Goal: Check status

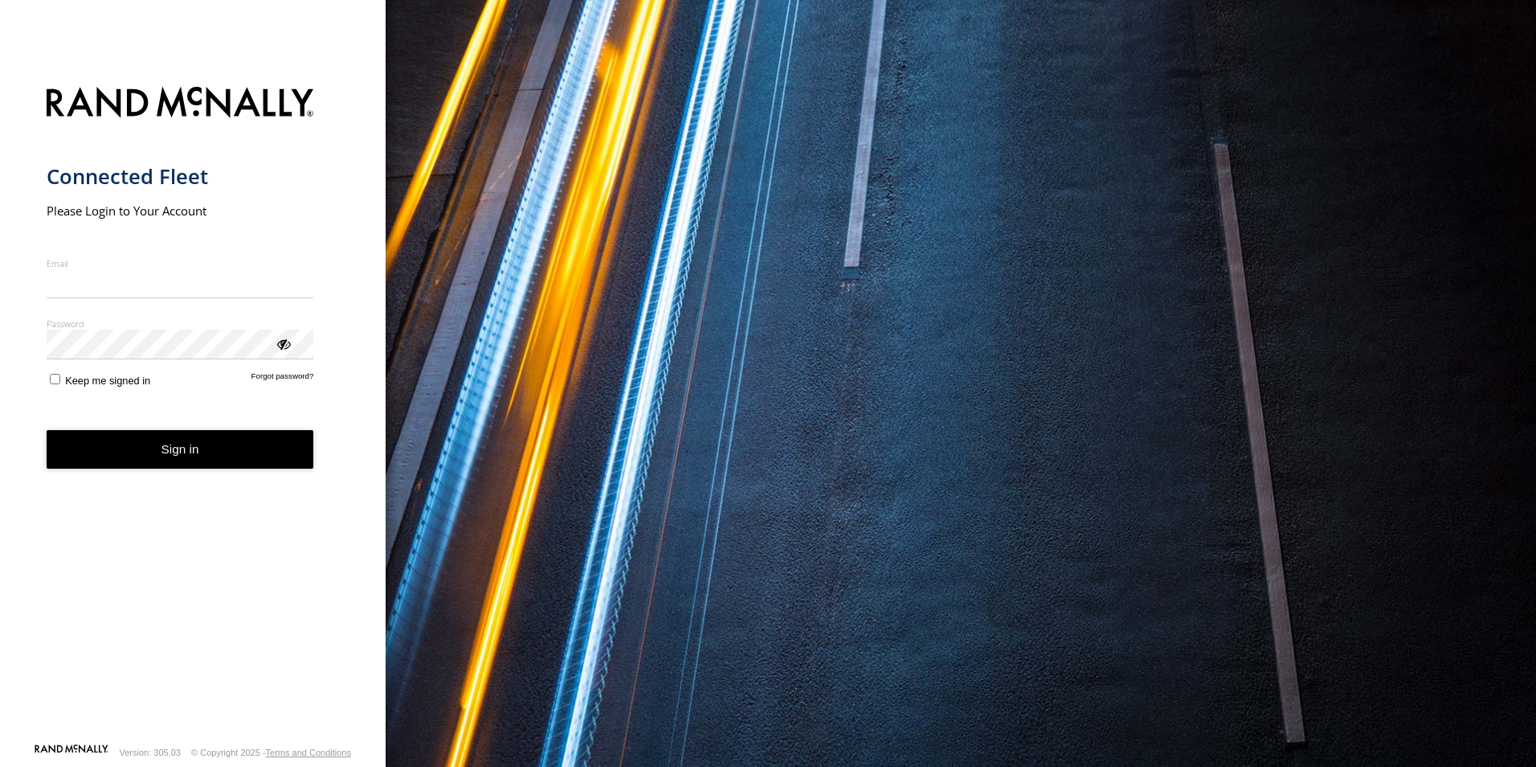
type input "**********"
click at [159, 448] on button "Sign in" at bounding box center [181, 449] width 268 height 39
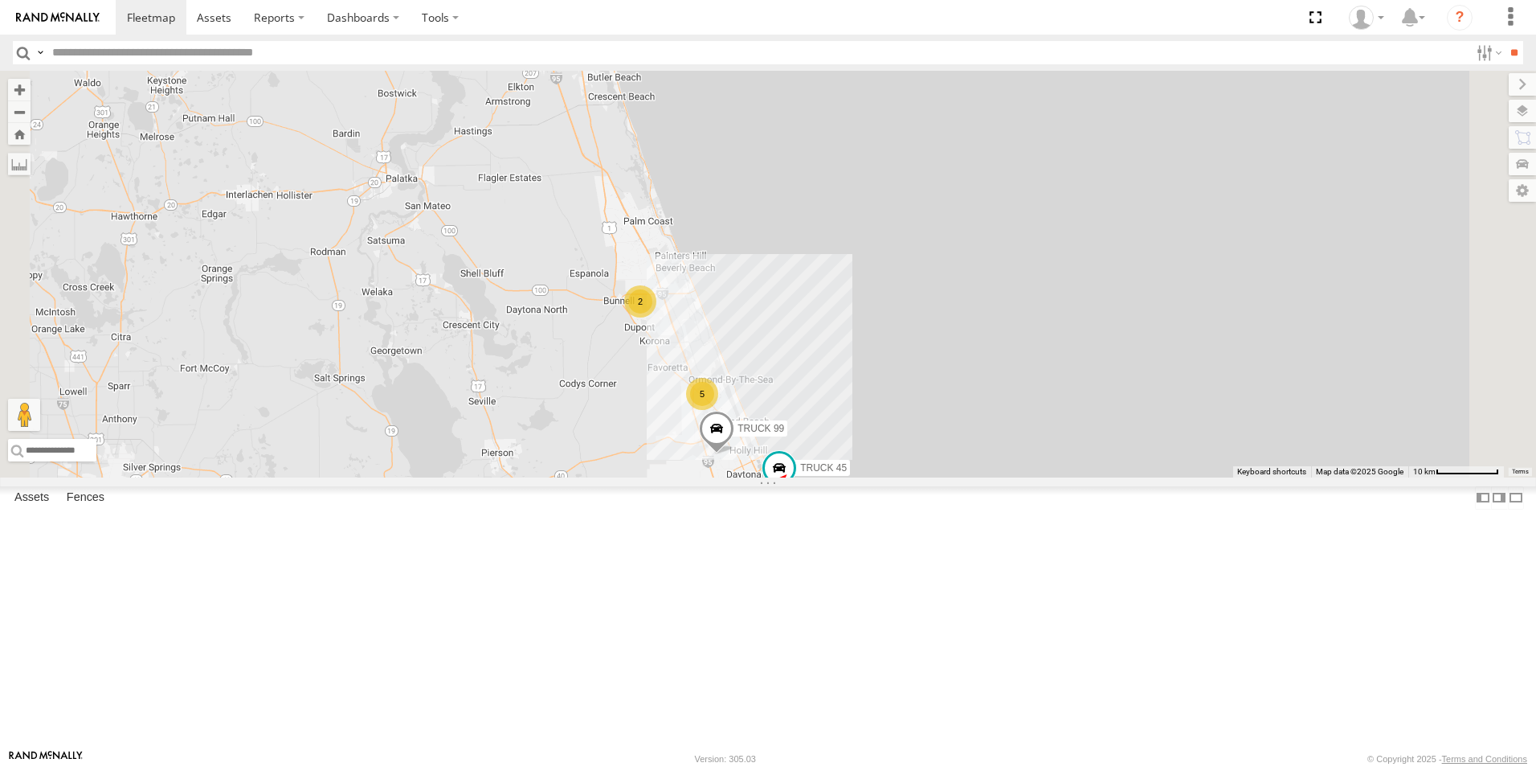
drag, startPoint x: 1041, startPoint y: 515, endPoint x: 1037, endPoint y: 385, distance: 130.3
click at [1037, 385] on div "TRUCK 45 TRUCK 99 5 2" at bounding box center [768, 274] width 1536 height 407
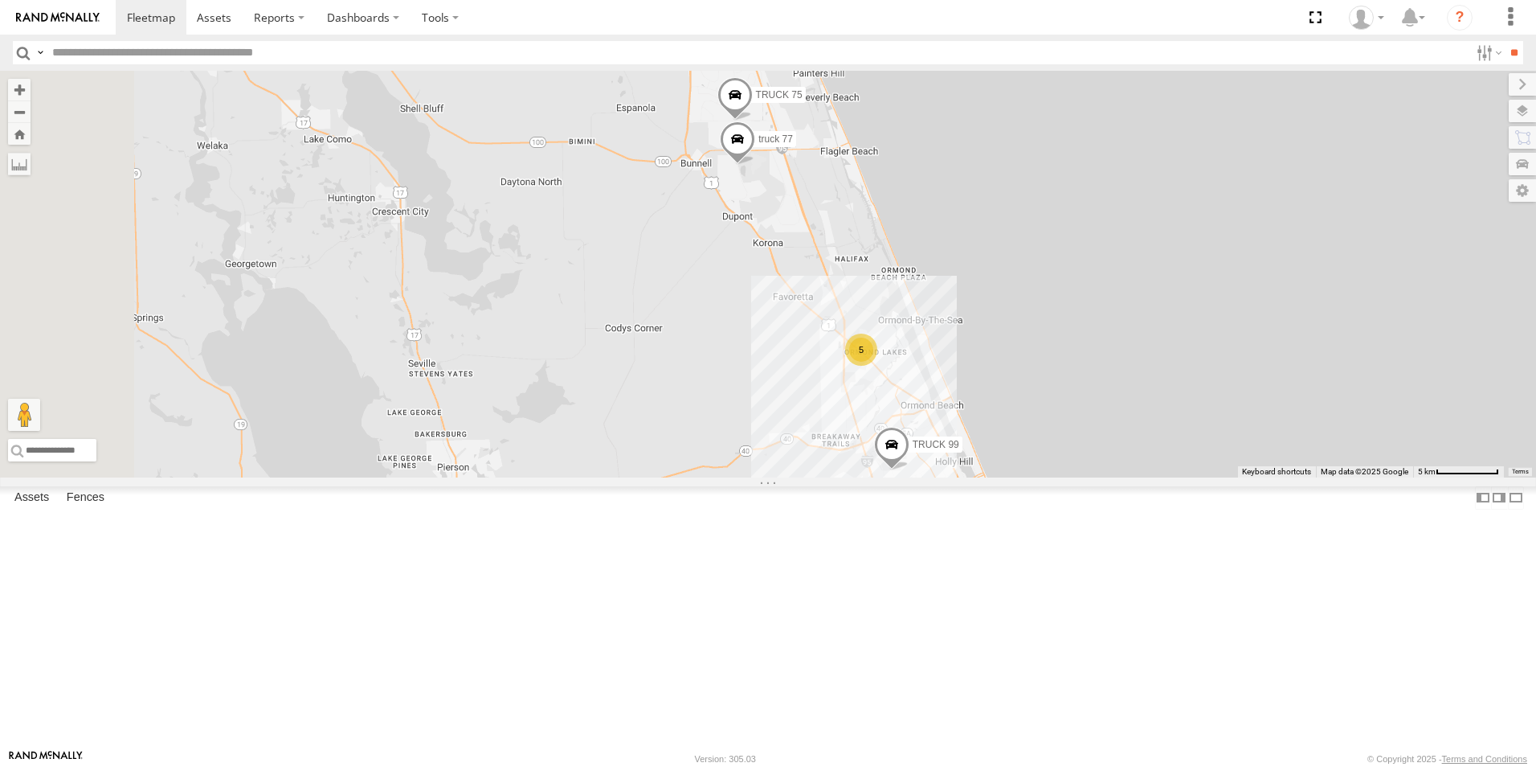
drag, startPoint x: 889, startPoint y: 532, endPoint x: 1271, endPoint y: 354, distance: 422.0
click at [1271, 354] on div "TRUCK 45 TRUCK 99 5 truck 77 TRUCK 75" at bounding box center [768, 274] width 1536 height 407
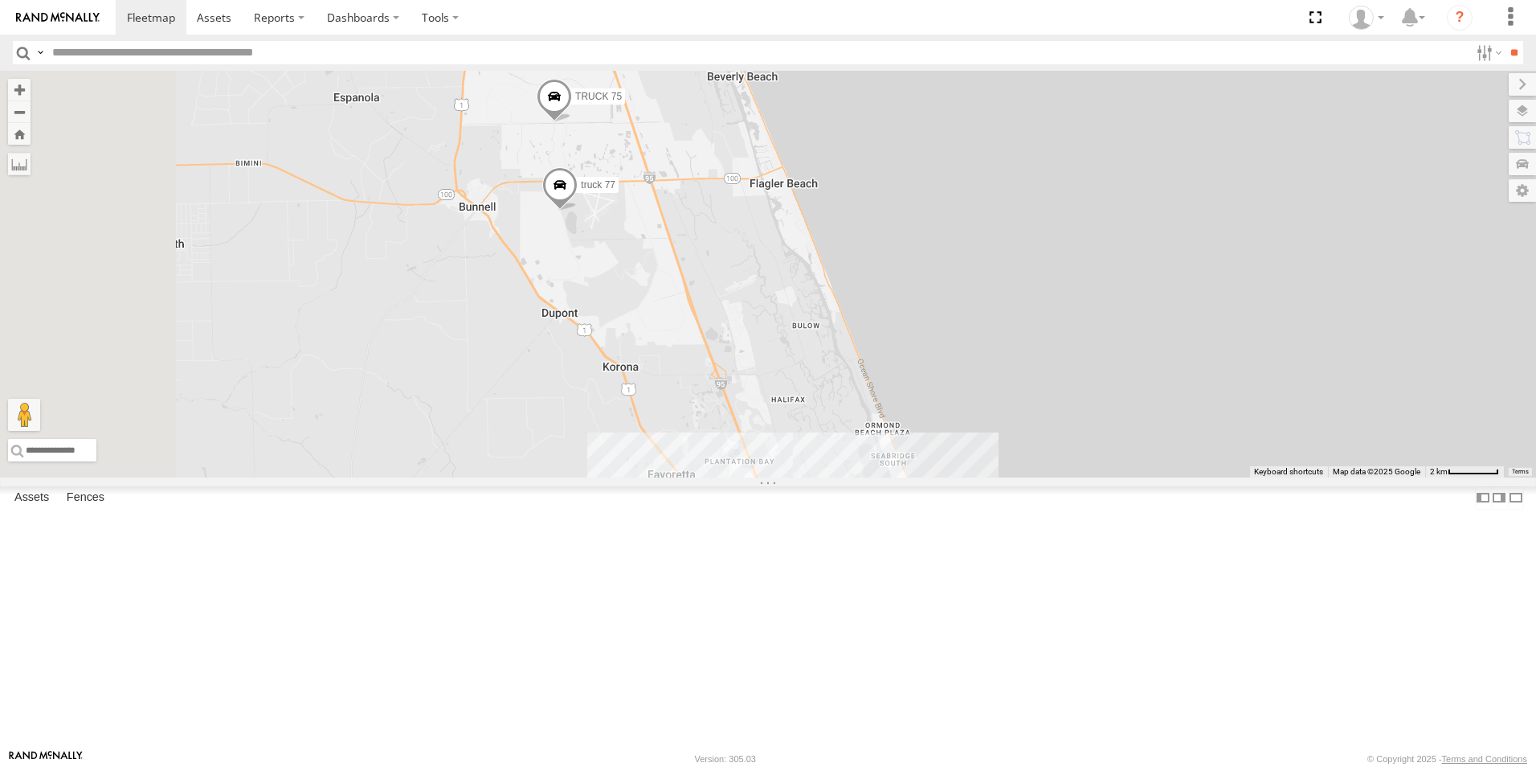
drag, startPoint x: 1058, startPoint y: 378, endPoint x: 1151, endPoint y: 517, distance: 168.0
click at [1151, 477] on div "TRUCK 45 TRUCK 99 4 truck 77 TRUCK 75 TRUCK 58" at bounding box center [768, 274] width 1536 height 407
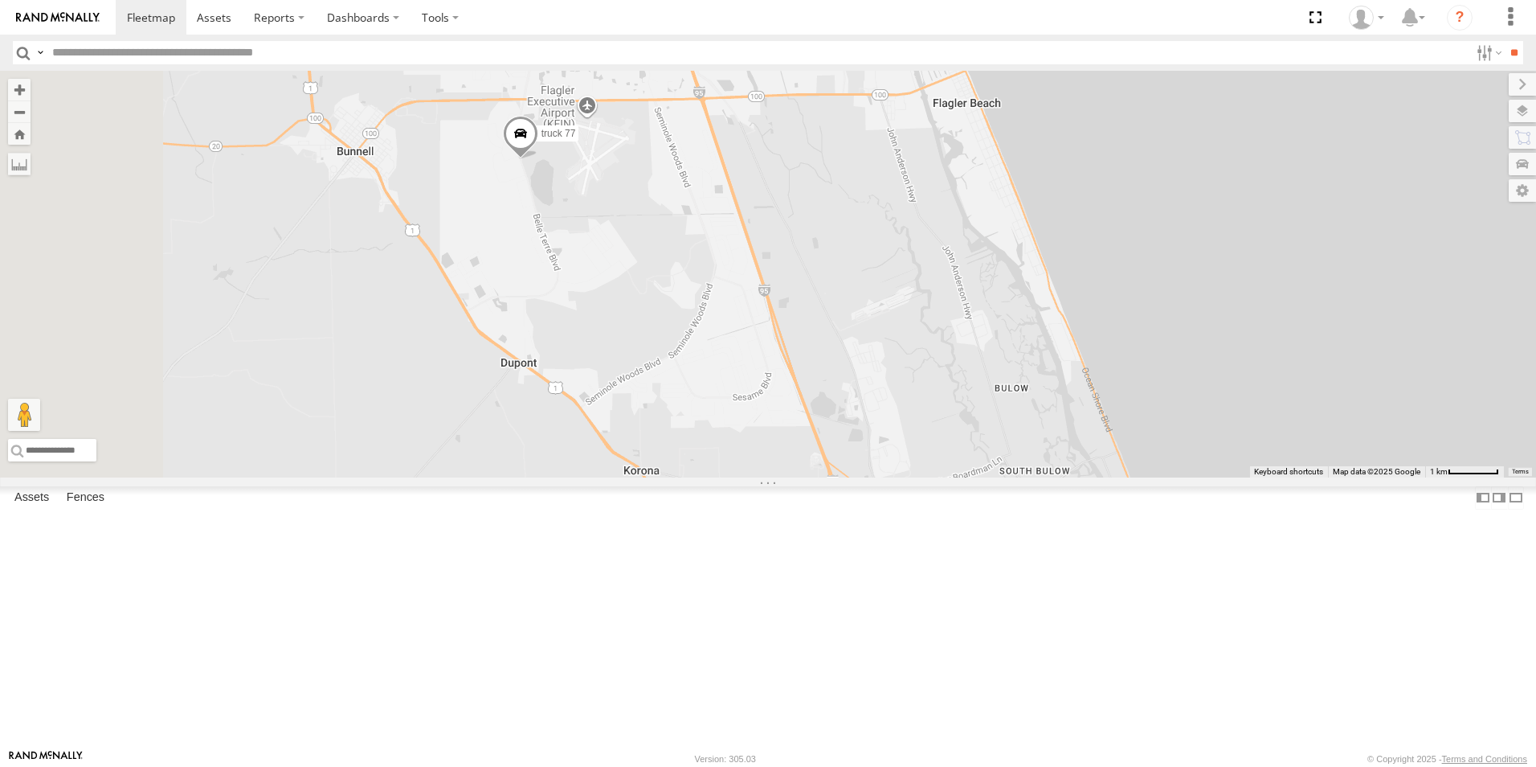
drag, startPoint x: 876, startPoint y: 392, endPoint x: 966, endPoint y: 531, distance: 165.6
click at [966, 477] on div "TRUCK 45 TRUCK 99 truck 77 TRUCK 75 TRUCK 58" at bounding box center [768, 274] width 1536 height 407
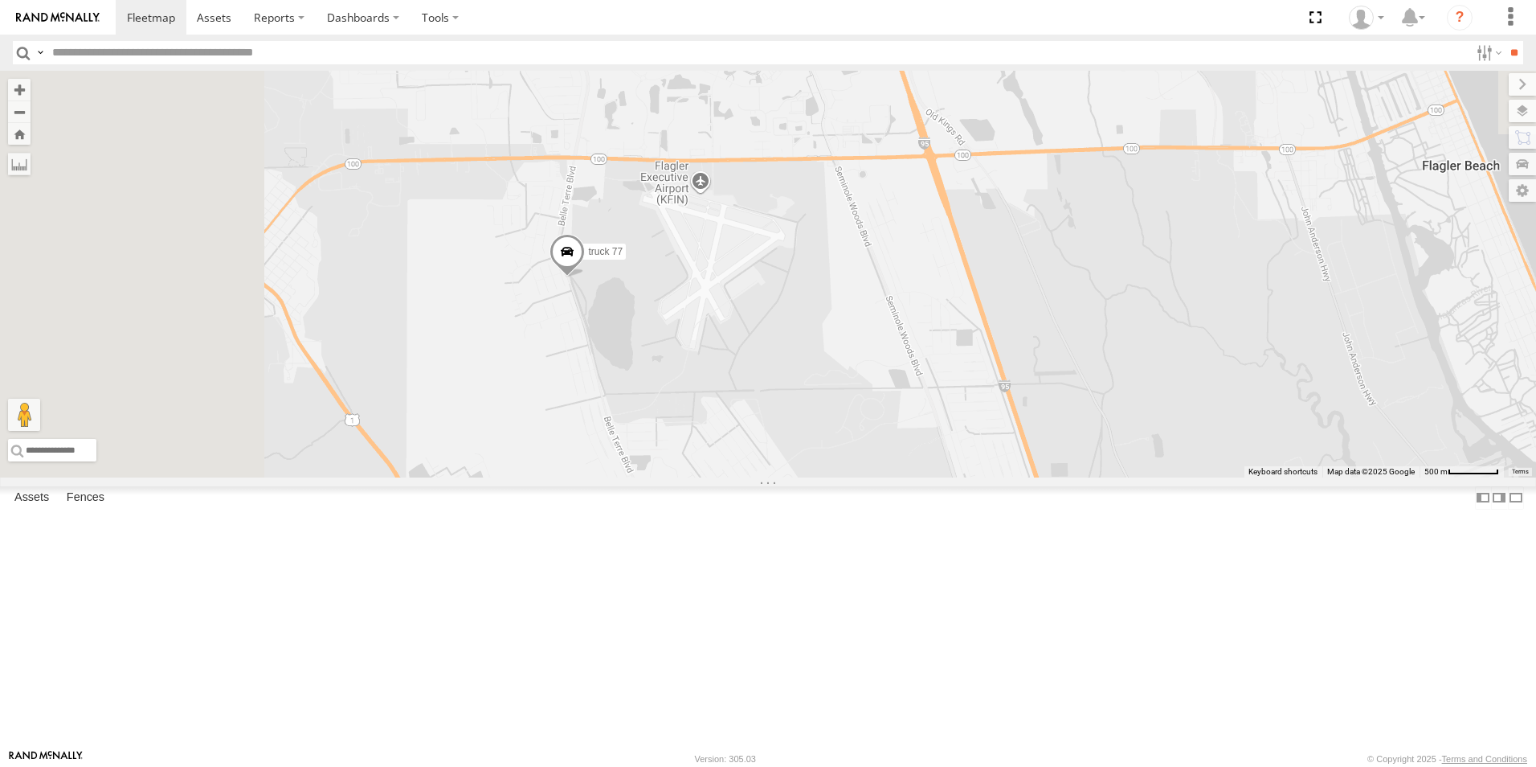
drag, startPoint x: 666, startPoint y: 242, endPoint x: 970, endPoint y: 612, distance: 479.0
click at [970, 477] on div "TRUCK 45 TRUCK 99 truck 77 TRUCK 75 TRUCK 58" at bounding box center [768, 274] width 1536 height 407
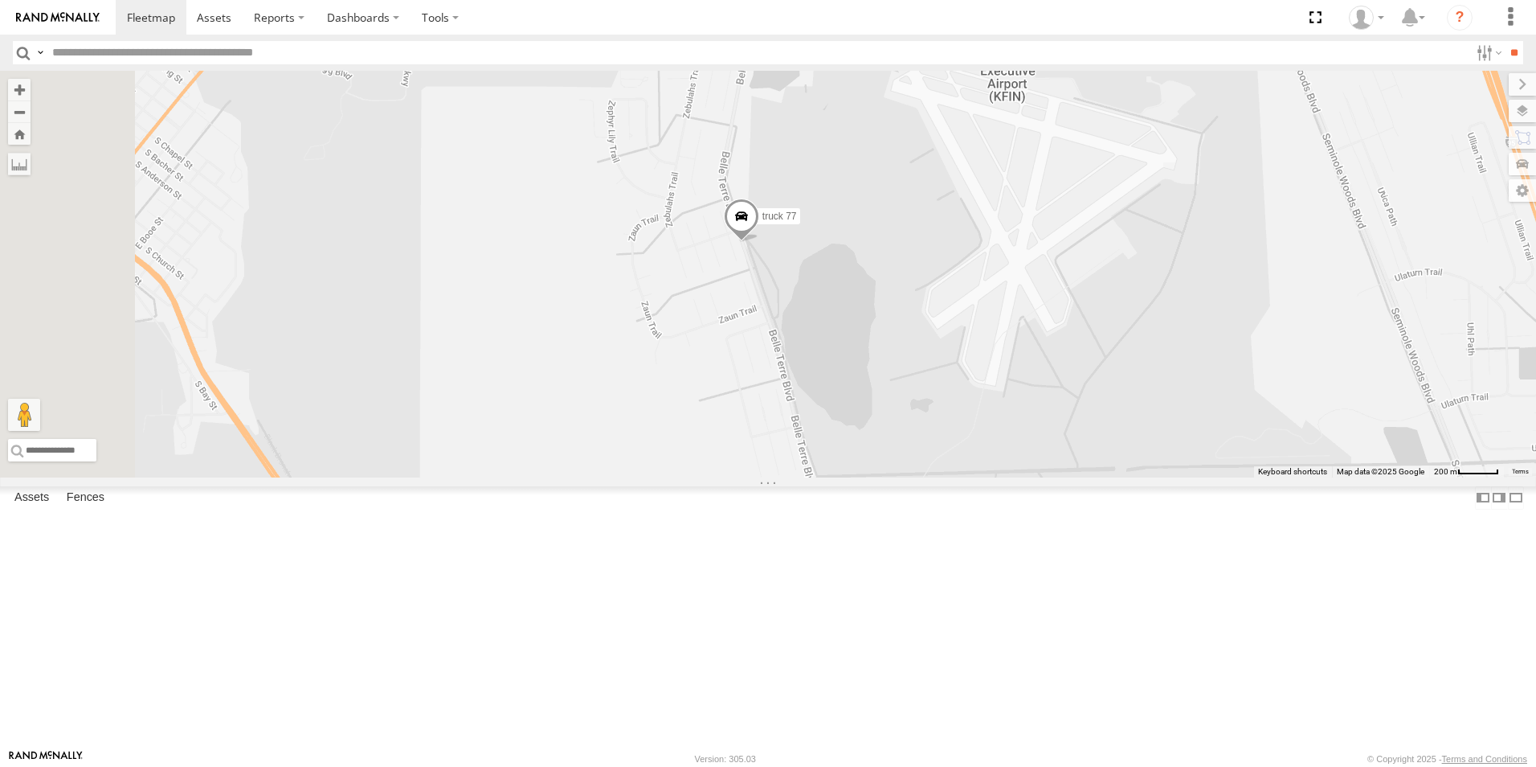
drag, startPoint x: 807, startPoint y: 468, endPoint x: 1189, endPoint y: 591, distance: 401.7
click at [1189, 477] on div "TRUCK 45 TRUCK 99 truck 77 TRUCK 75 TRUCK 58" at bounding box center [768, 274] width 1536 height 407
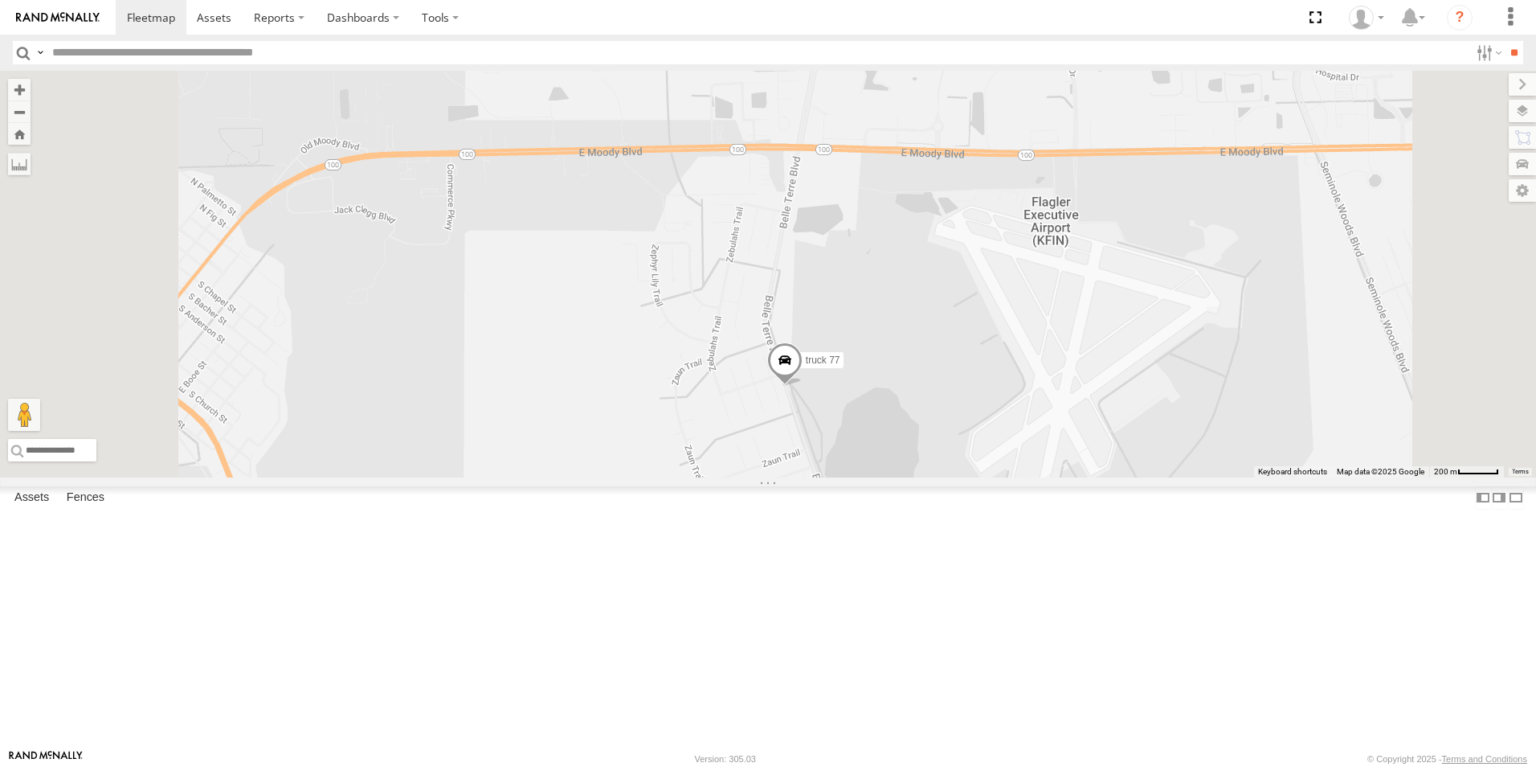
drag, startPoint x: 1100, startPoint y: 399, endPoint x: 1143, endPoint y: 546, distance: 152.5
click at [1143, 477] on div "TRUCK 45 TRUCK 99 truck 77 TRUCK 75 TRUCK 58" at bounding box center [768, 274] width 1536 height 407
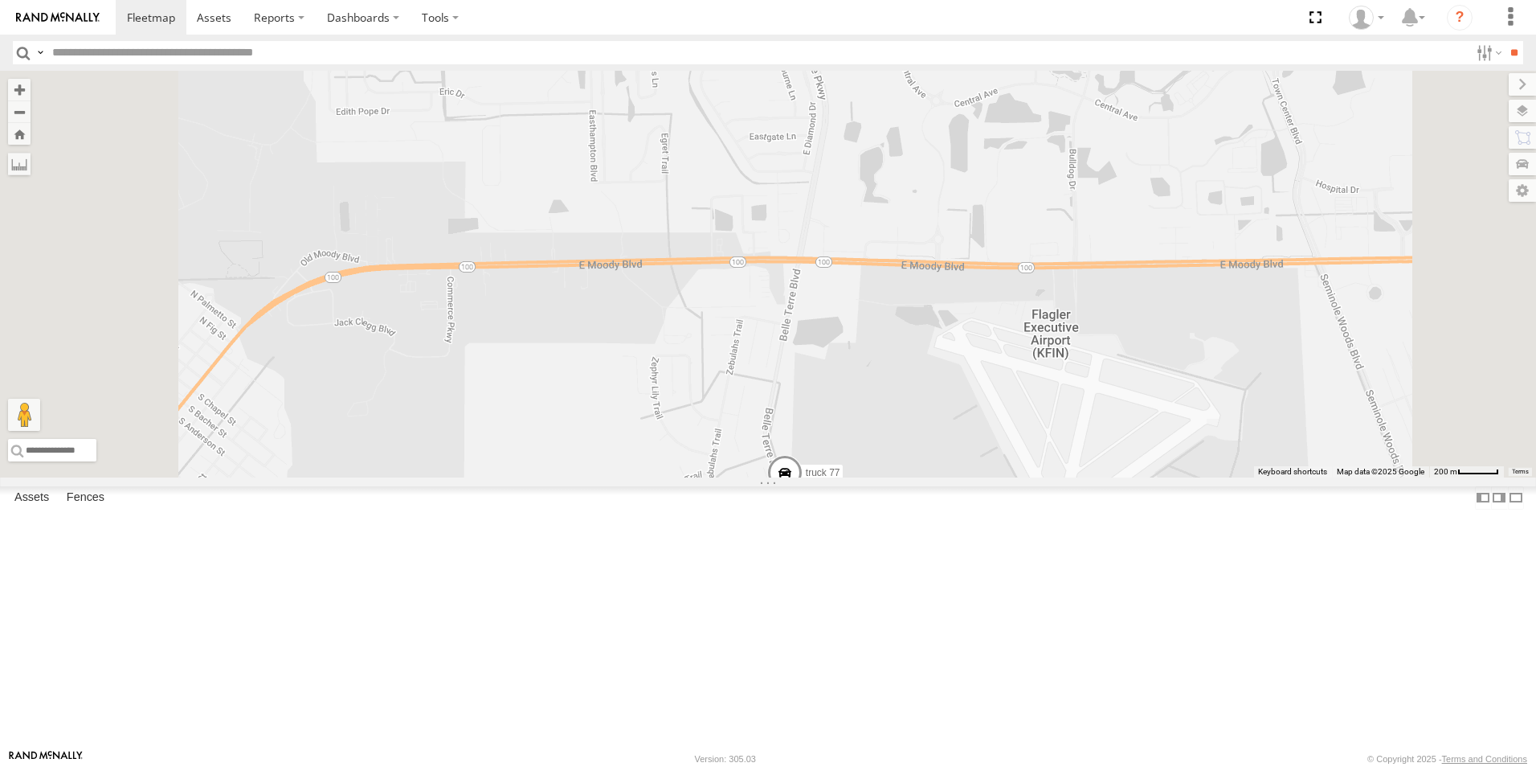
drag, startPoint x: 1082, startPoint y: 465, endPoint x: 1082, endPoint y: 582, distance: 116.5
click at [1082, 477] on div "TRUCK 45 TRUCK 99 truck 77 TRUCK 75 TRUCK 58" at bounding box center [768, 274] width 1536 height 407
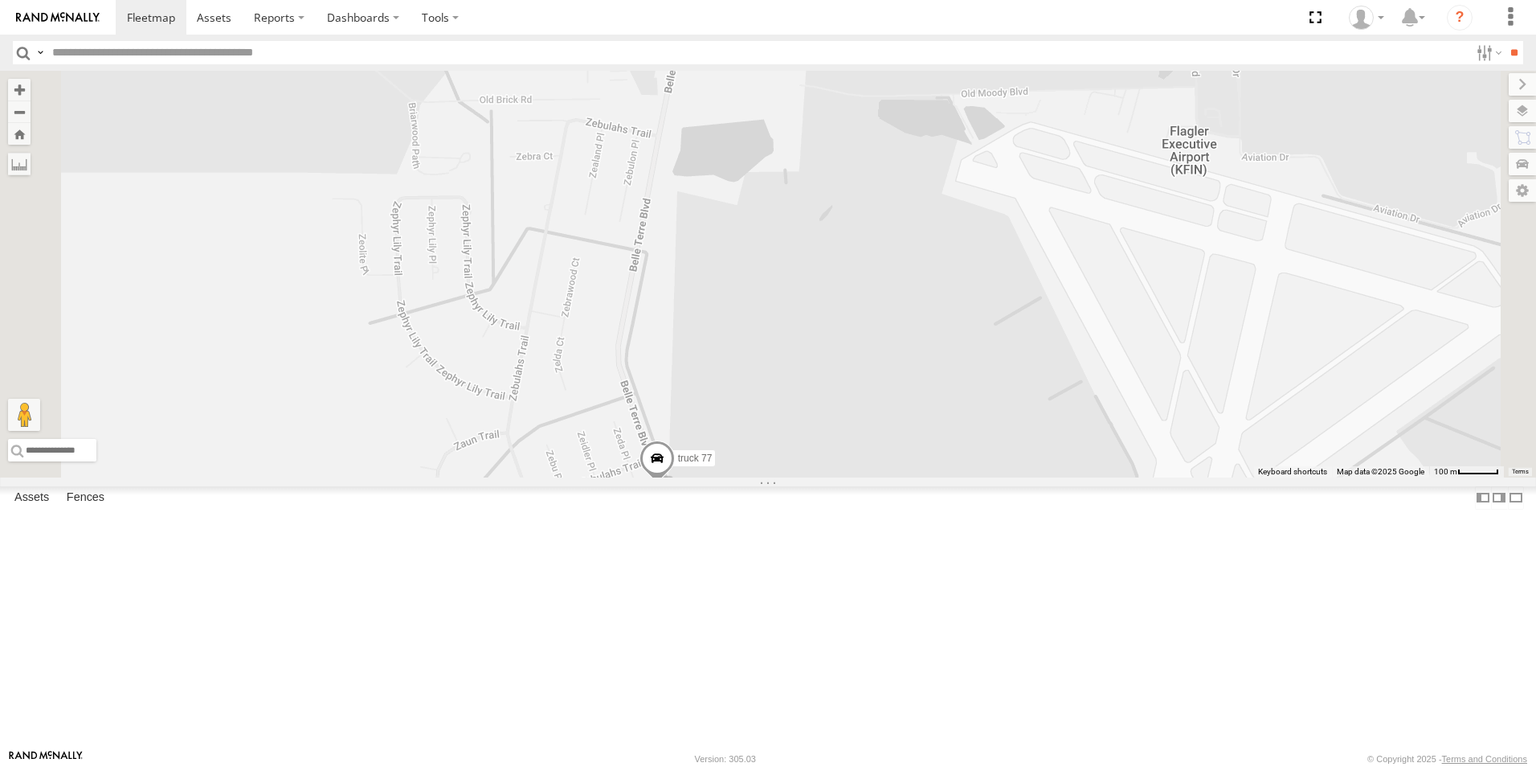
drag, startPoint x: 1098, startPoint y: 553, endPoint x: 1098, endPoint y: 461, distance: 91.6
click at [1098, 461] on div "TRUCK 45 TRUCK 99 truck 77 TRUCK 75 TRUCK 58" at bounding box center [768, 274] width 1536 height 407
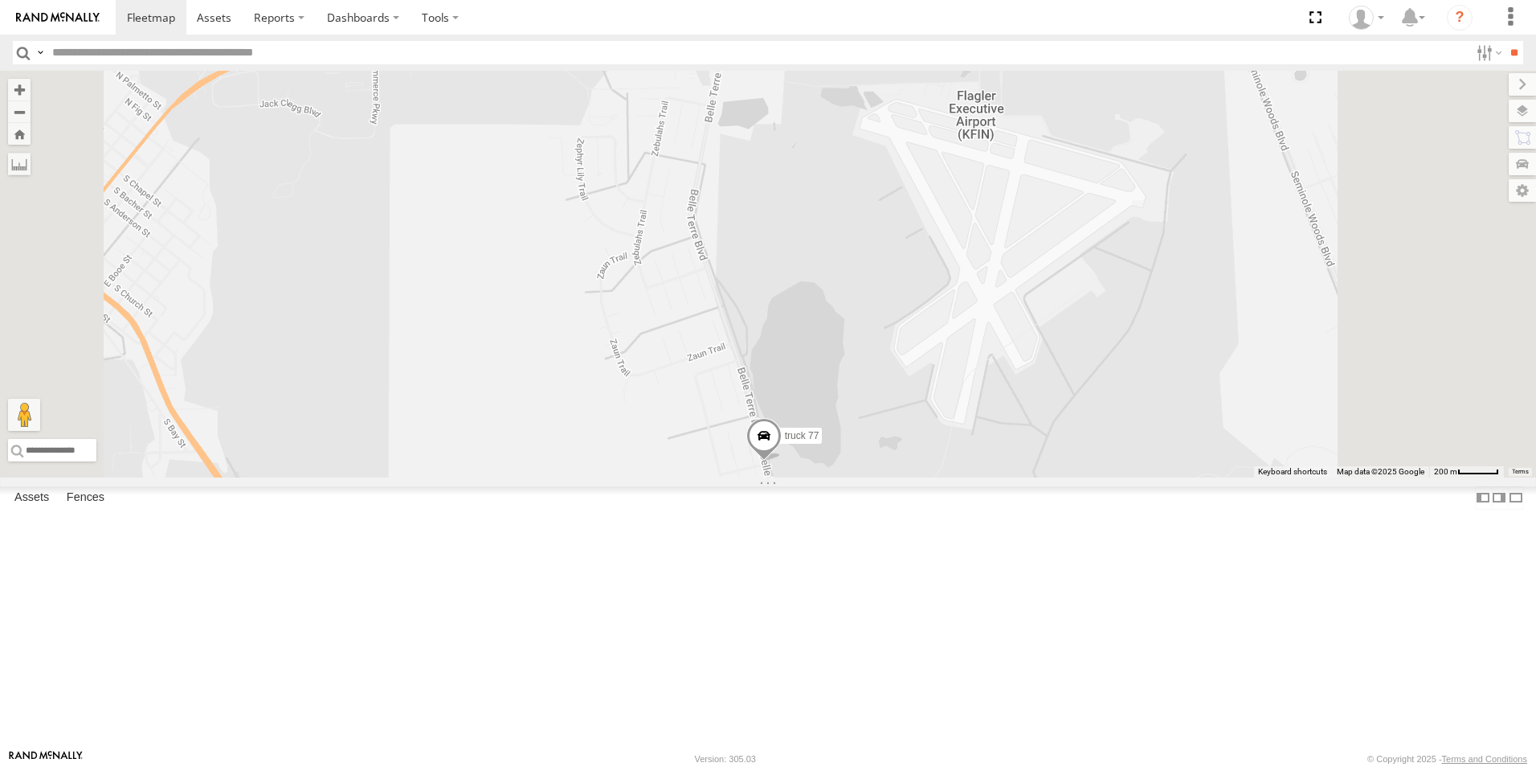
drag, startPoint x: 1099, startPoint y: 463, endPoint x: 1033, endPoint y: 340, distance: 139.5
click at [1033, 340] on div "TRUCK 45 TRUCK 99 truck 77 TRUCK 75 TRUCK 58" at bounding box center [768, 274] width 1536 height 407
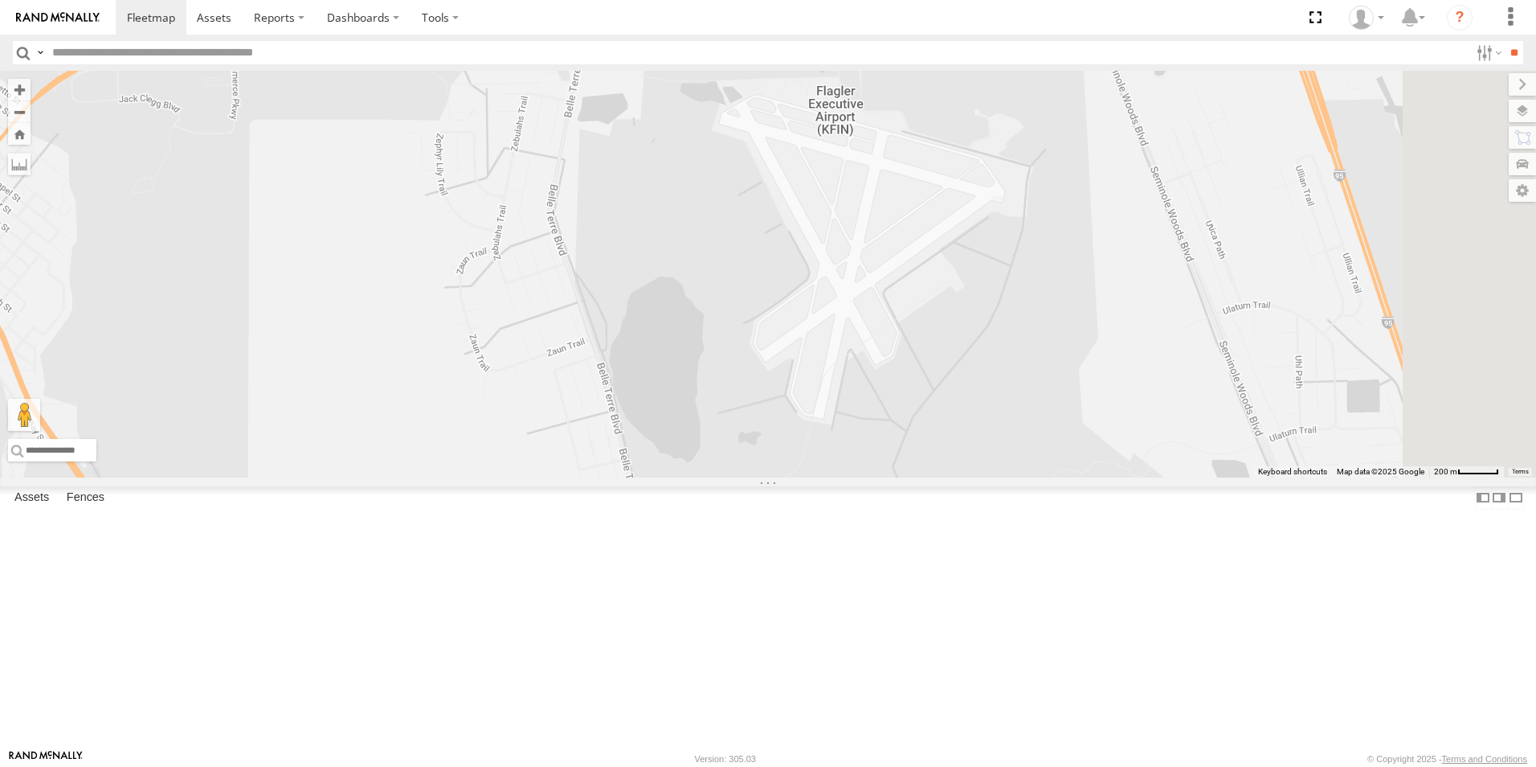
drag, startPoint x: 1086, startPoint y: 525, endPoint x: 969, endPoint y: 513, distance: 118.0
click at [969, 477] on div "truck 77 TRUCK 75" at bounding box center [768, 274] width 1536 height 407
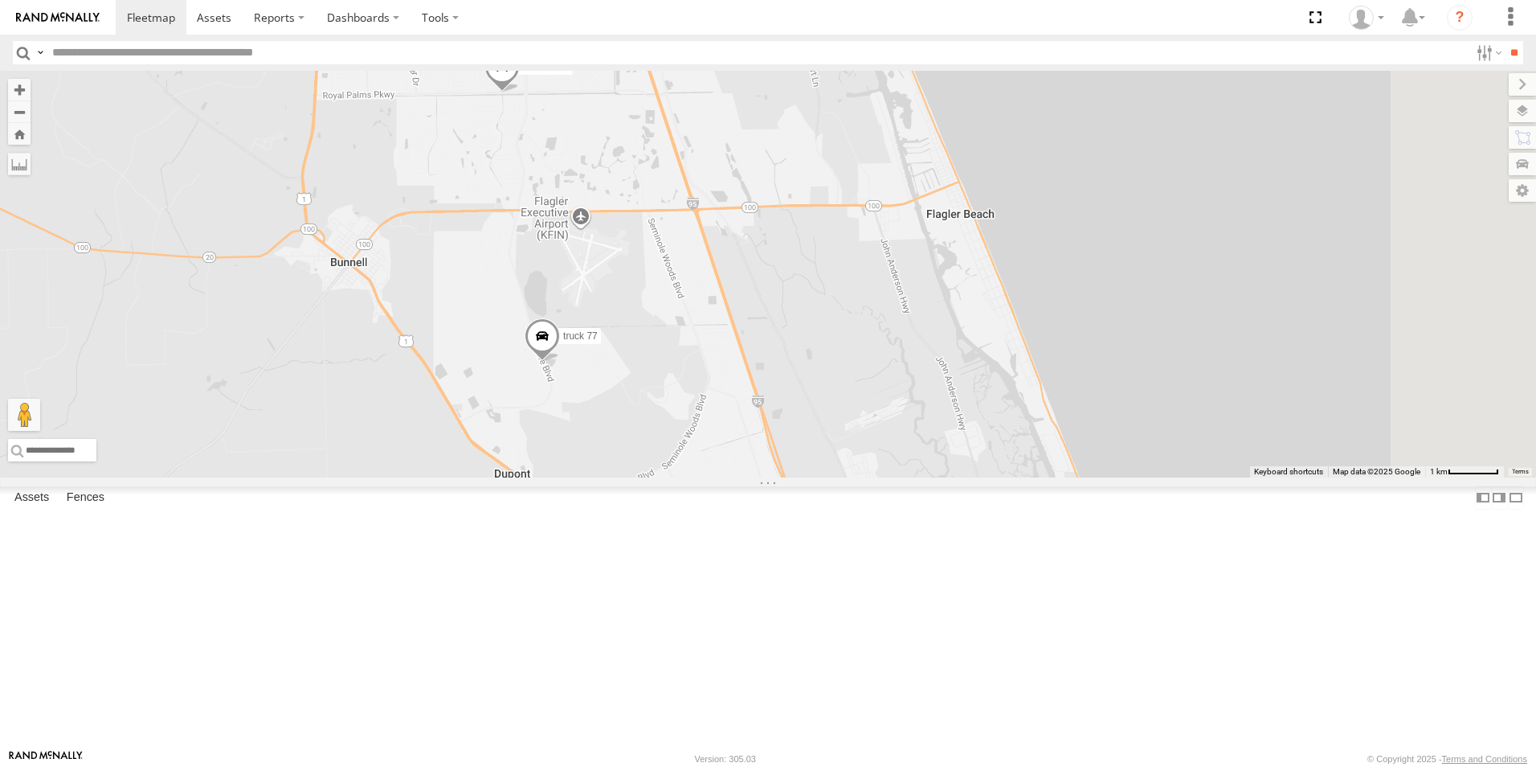
drag, startPoint x: 949, startPoint y: 517, endPoint x: 751, endPoint y: 433, distance: 214.6
click at [751, 433] on div "truck 77 TRUCK 75" at bounding box center [768, 274] width 1536 height 407
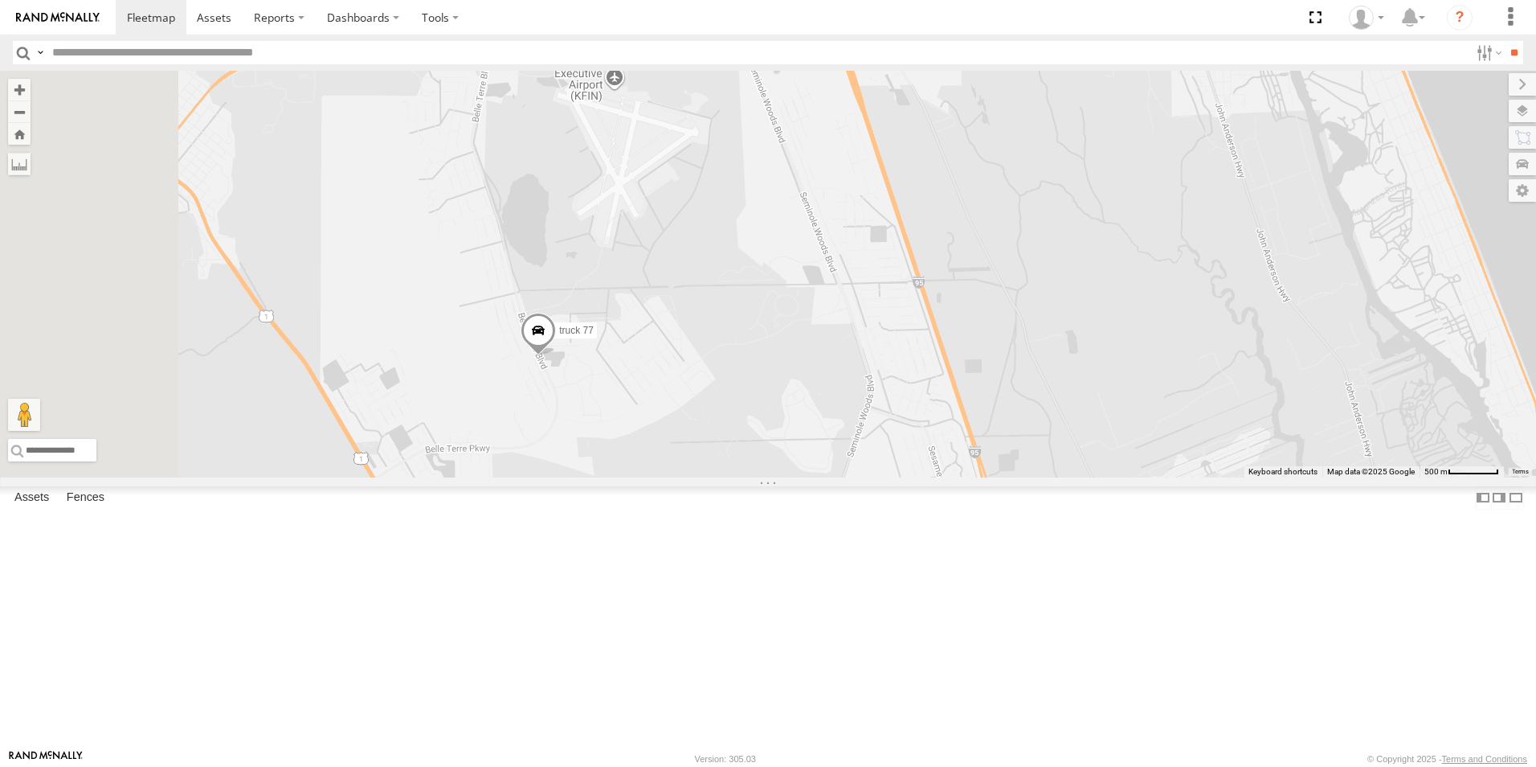
drag, startPoint x: 938, startPoint y: 503, endPoint x: 1131, endPoint y: 504, distance: 192.8
click at [1131, 477] on div "truck 77 TRUCK 75" at bounding box center [768, 274] width 1536 height 407
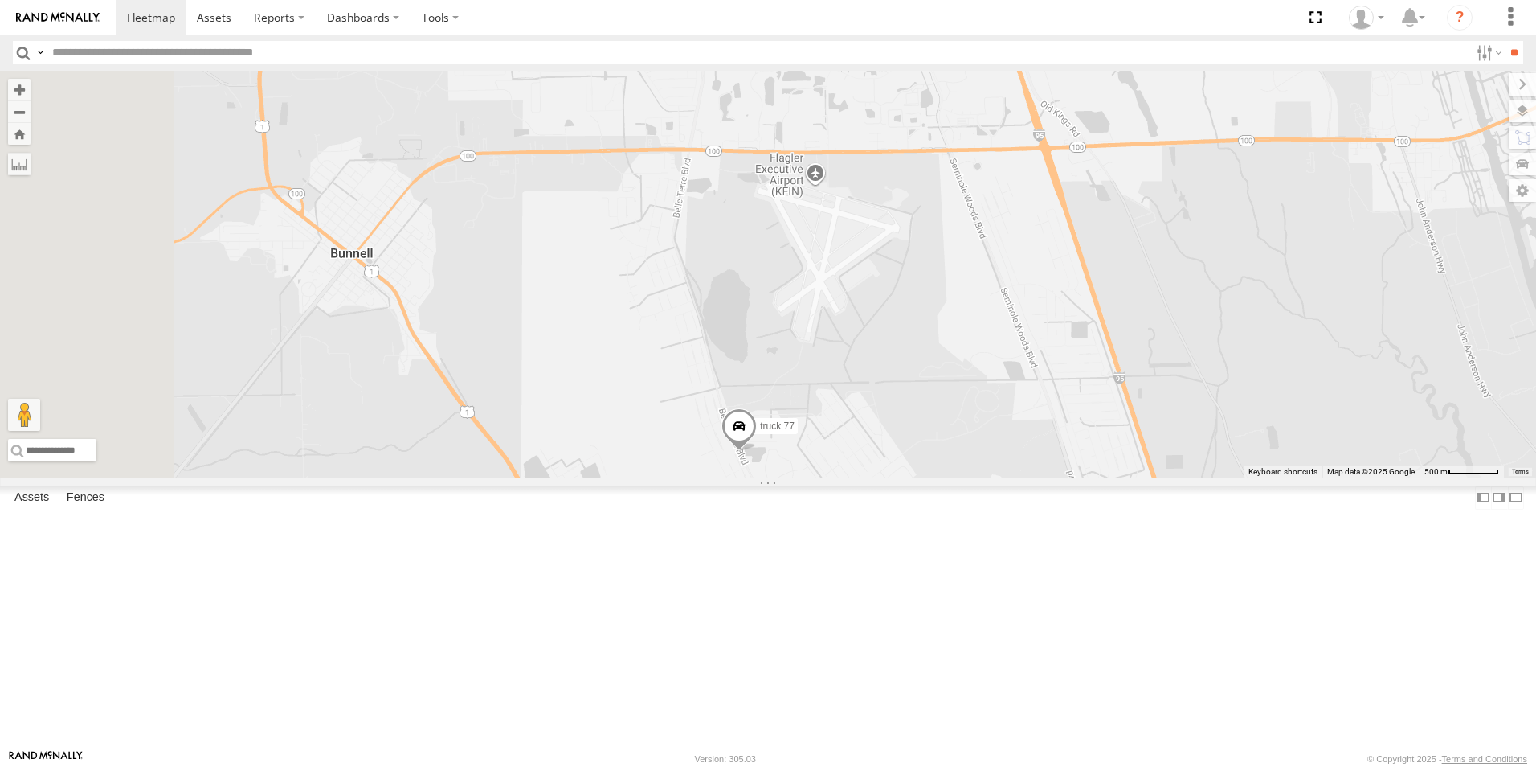
drag, startPoint x: 1022, startPoint y: 551, endPoint x: 1223, endPoint y: 649, distance: 223.5
click at [1223, 477] on div "truck 77 TRUCK 75" at bounding box center [768, 274] width 1536 height 407
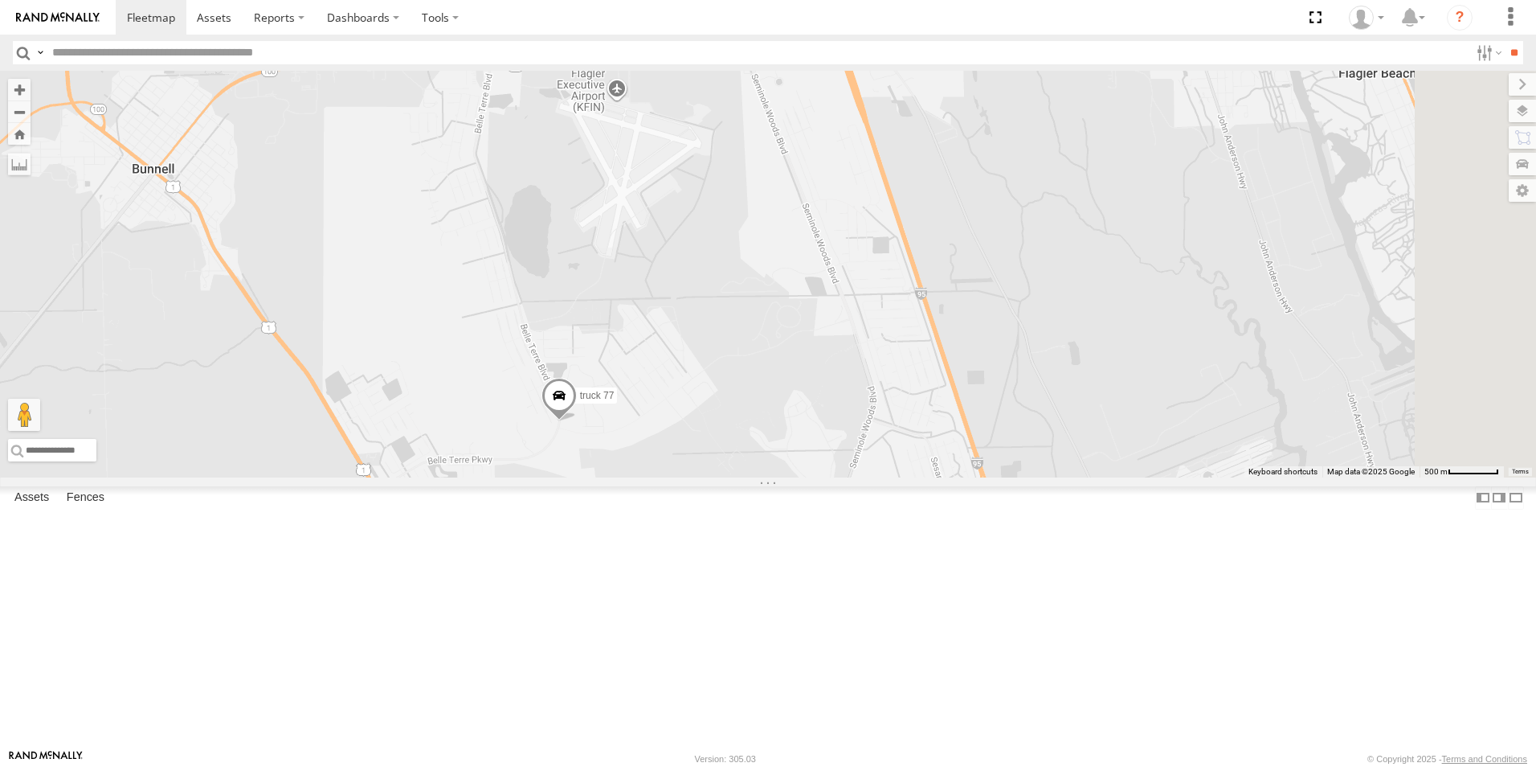
drag, startPoint x: 1221, startPoint y: 628, endPoint x: 1021, endPoint y: 542, distance: 217.8
click at [1021, 477] on div "truck 77 TRUCK 75" at bounding box center [768, 274] width 1536 height 407
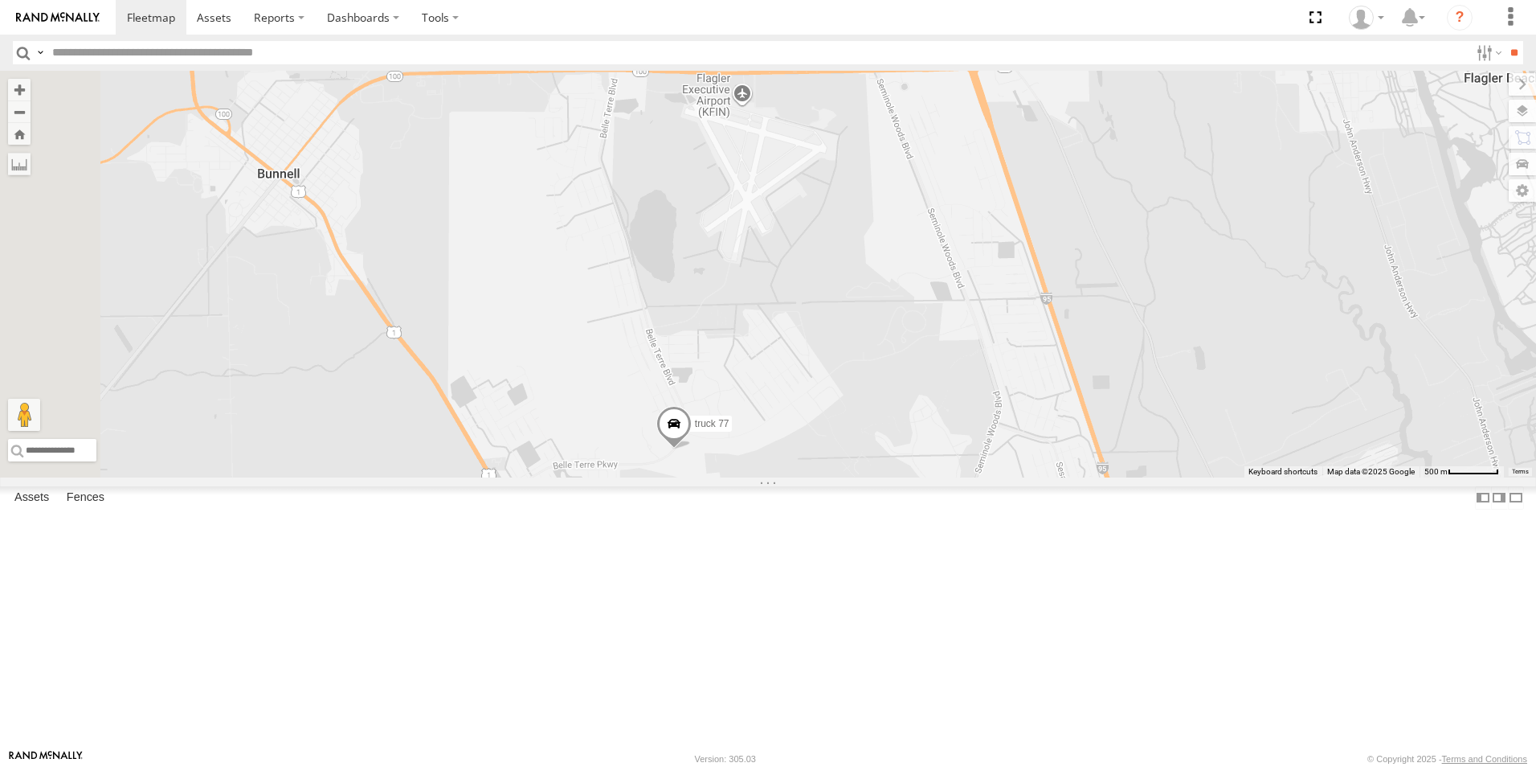
drag, startPoint x: 1002, startPoint y: 550, endPoint x: 1118, endPoint y: 554, distance: 115.7
click at [1118, 477] on div "truck 77 TRUCK 75" at bounding box center [768, 274] width 1536 height 407
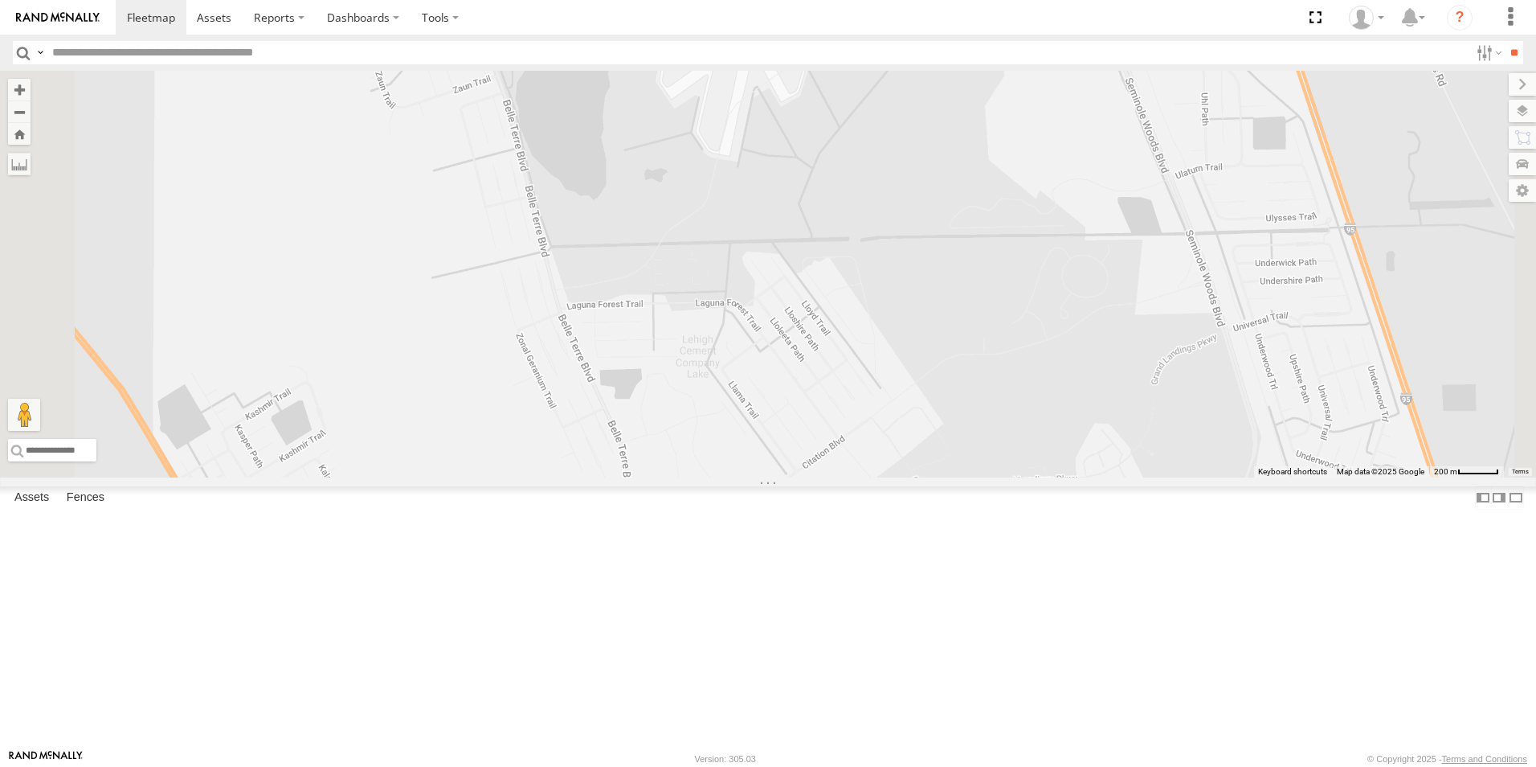
drag, startPoint x: 1118, startPoint y: 554, endPoint x: 1293, endPoint y: 605, distance: 182.6
click at [1293, 477] on div "truck 77 TRUCK 75" at bounding box center [768, 274] width 1536 height 407
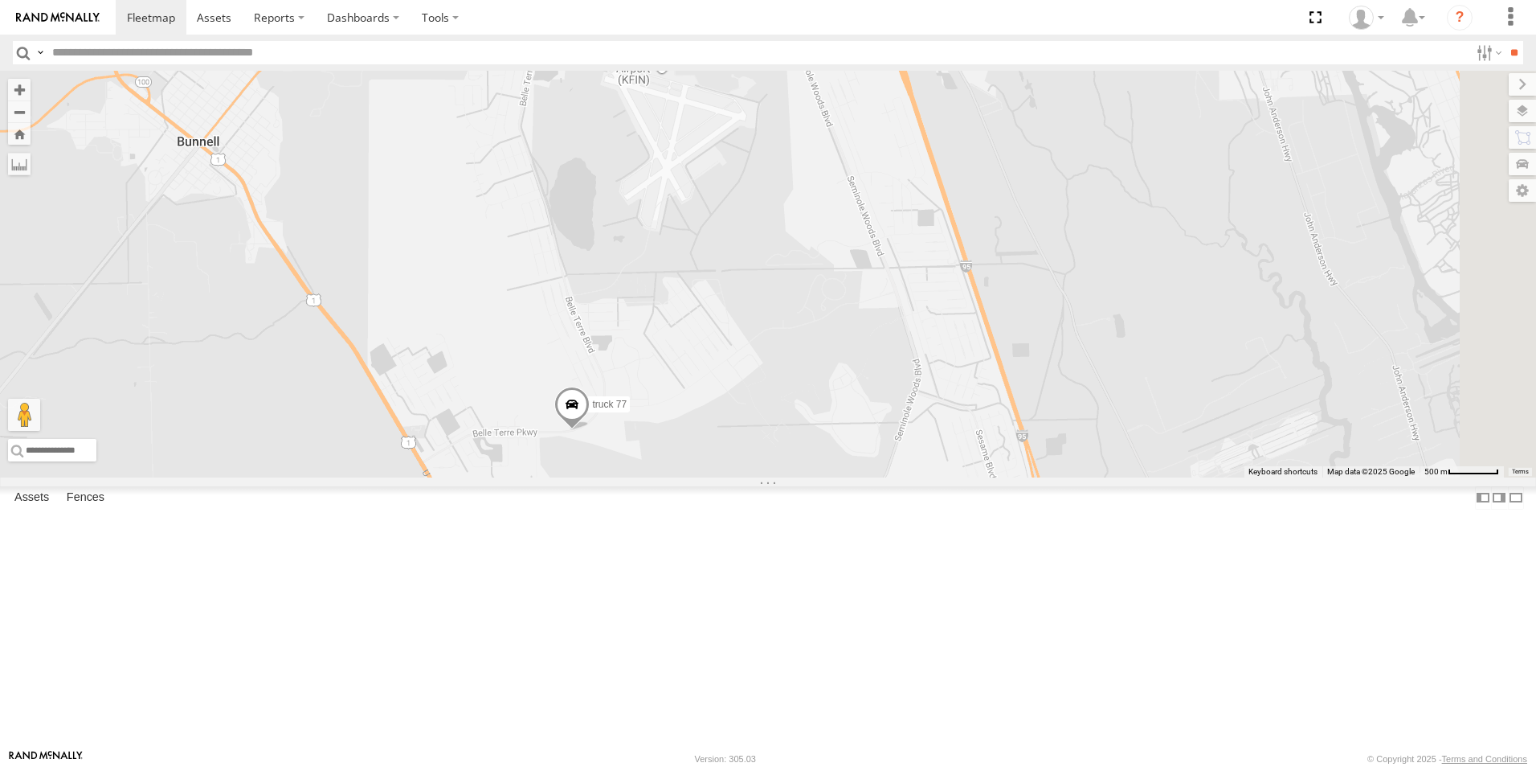
drag, startPoint x: 1269, startPoint y: 611, endPoint x: 1010, endPoint y: 528, distance: 271.9
click at [1010, 477] on div "truck 77 TRUCK 75" at bounding box center [768, 274] width 1536 height 407
